Goal: Information Seeking & Learning: Learn about a topic

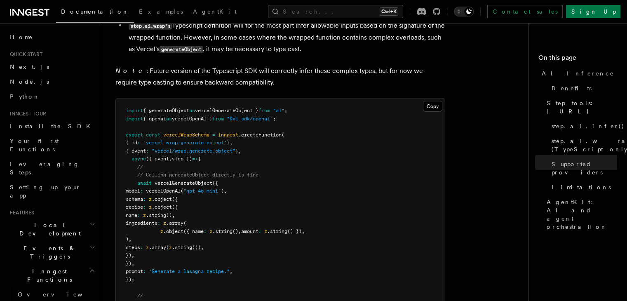
scroll to position [1973, 0]
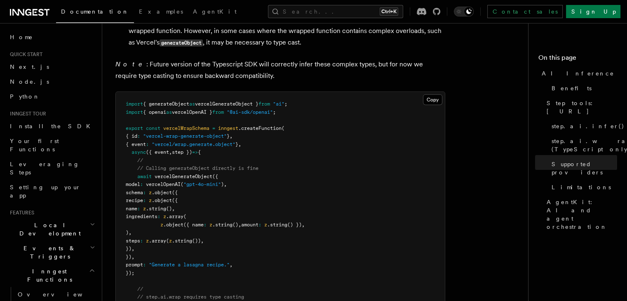
click at [348, 127] on pre "import { generateObject as vercelGenerateObject } from "ai" ; import { openai a…" at bounding box center [280, 277] width 329 height 370
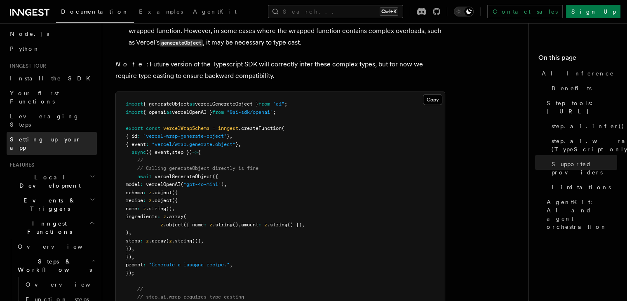
scroll to position [49, 0]
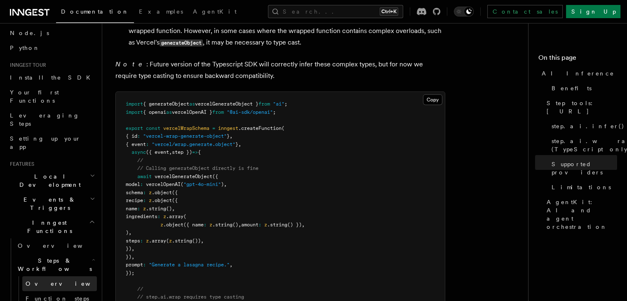
click at [60, 276] on link "Overview" at bounding box center [59, 283] width 75 height 15
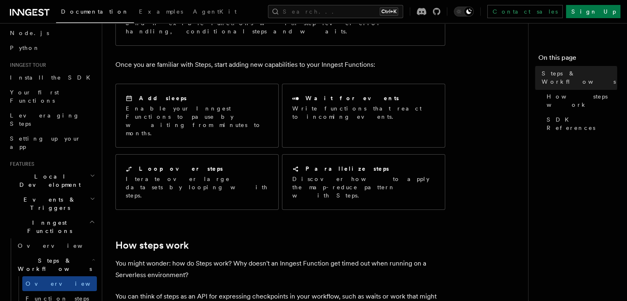
scroll to position [125, 0]
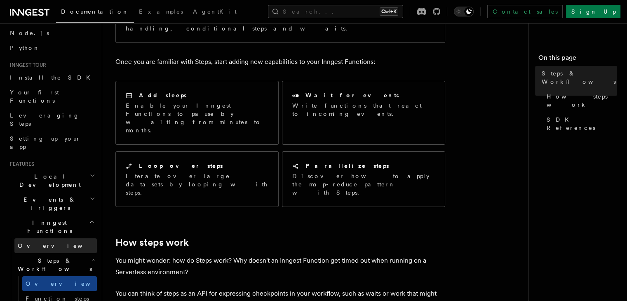
click at [50, 238] on link "Overview" at bounding box center [55, 245] width 82 height 15
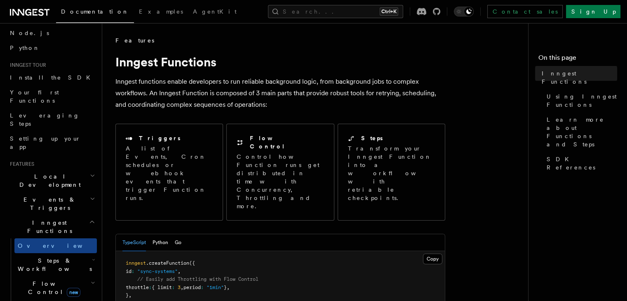
click at [45, 172] on span "Local Development" at bounding box center [48, 180] width 83 height 16
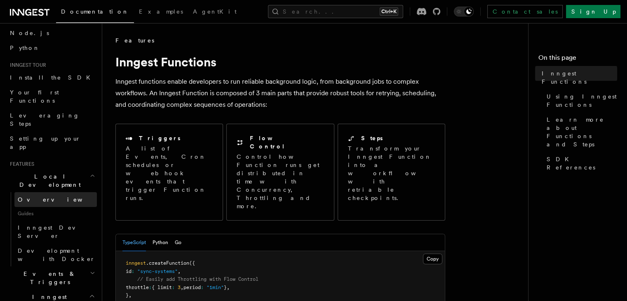
click at [46, 192] on link "Overview" at bounding box center [55, 199] width 82 height 15
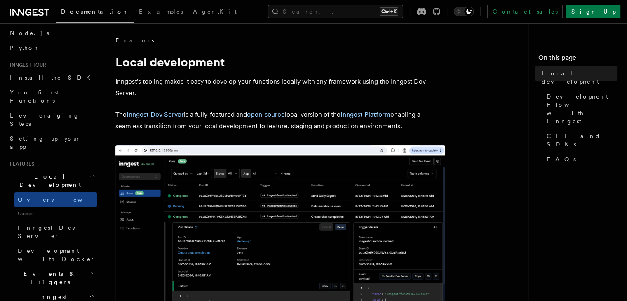
click at [52, 172] on span "Local Development" at bounding box center [48, 180] width 83 height 16
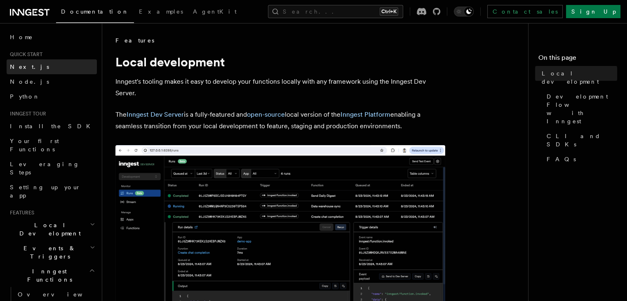
click at [51, 71] on link "Next.js" at bounding box center [52, 66] width 90 height 15
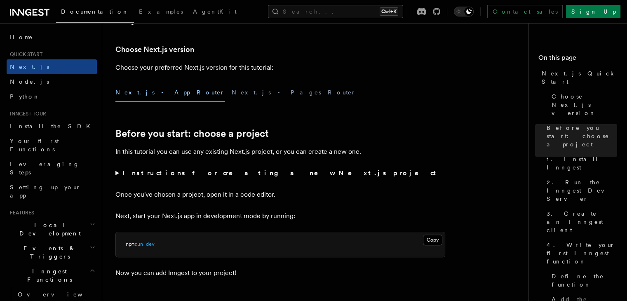
scroll to position [167, 0]
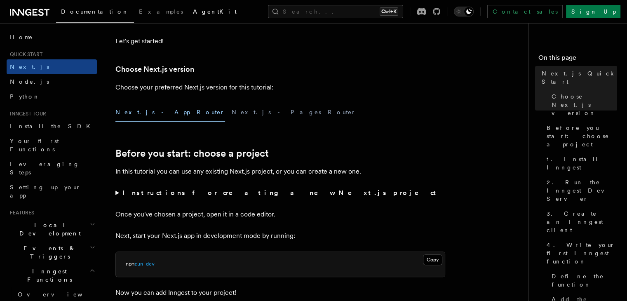
click at [188, 15] on link "AgentKit" at bounding box center [215, 12] width 54 height 20
